Goal: Navigation & Orientation: Understand site structure

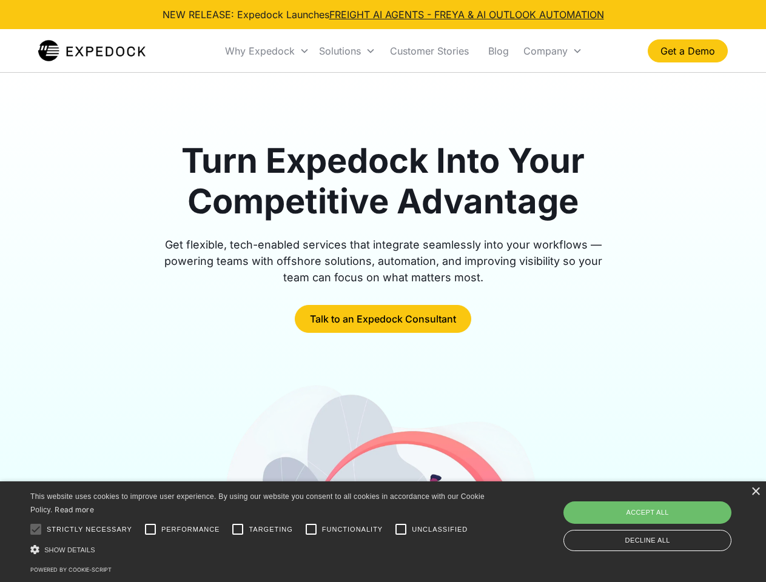
click at [268, 51] on div "Why Expedock" at bounding box center [260, 51] width 70 height 12
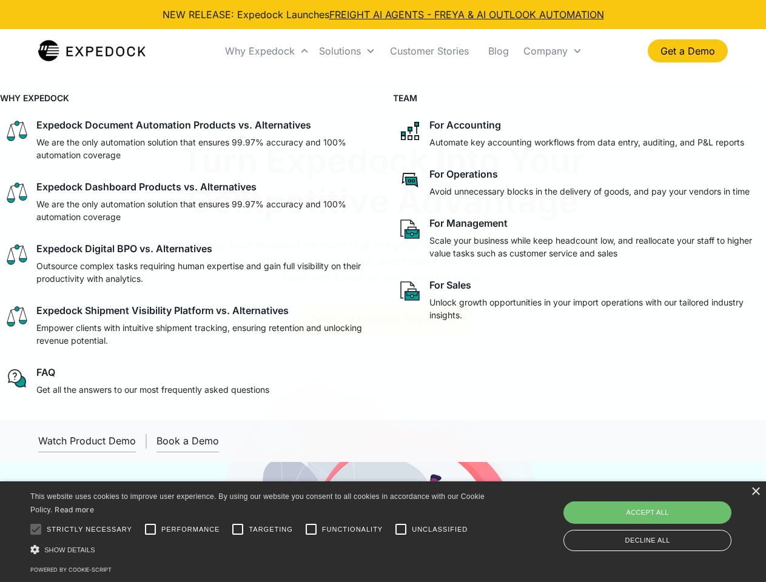
click at [347, 51] on div "Solutions" at bounding box center [340, 51] width 42 height 12
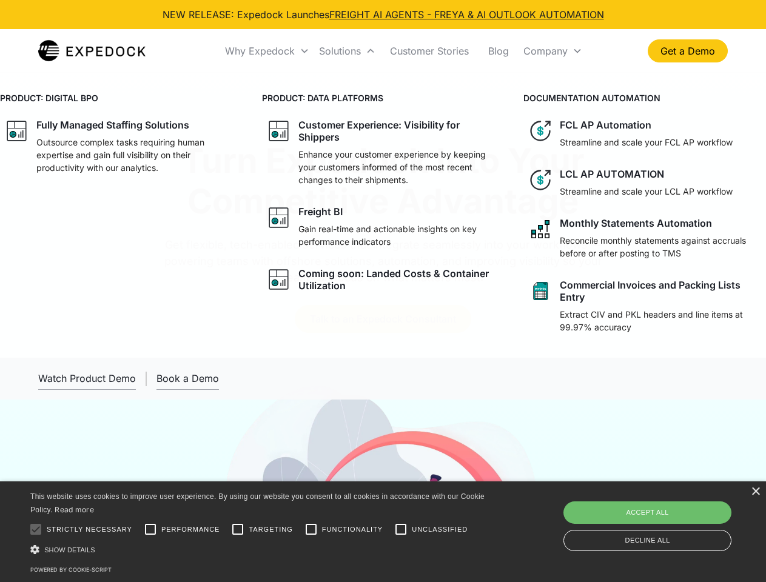
click at [553, 51] on div "Company" at bounding box center [545, 51] width 44 height 12
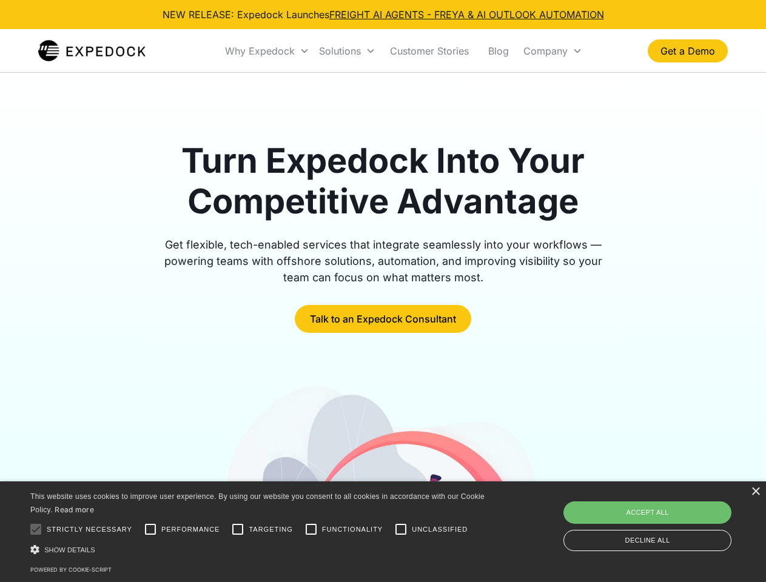
click at [36, 530] on div at bounding box center [36, 529] width 24 height 24
click at [150, 530] on input "Performance" at bounding box center [150, 529] width 24 height 24
checkbox input "true"
click at [238, 530] on input "Targeting" at bounding box center [238, 529] width 24 height 24
checkbox input "true"
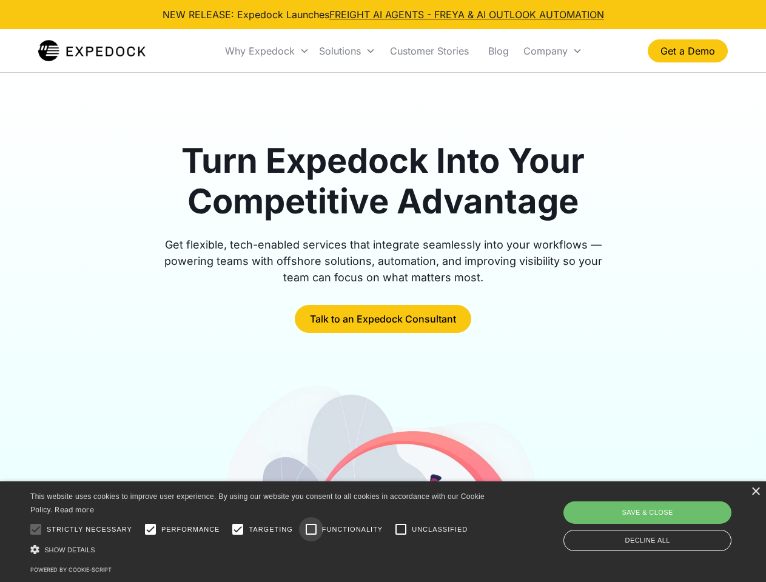
click at [311, 530] on input "Functionality" at bounding box center [311, 529] width 24 height 24
checkbox input "true"
click at [401, 530] on input "Unclassified" at bounding box center [401, 529] width 24 height 24
checkbox input "true"
click at [260, 550] on div "Show details Hide details" at bounding box center [259, 549] width 459 height 13
